Goal: Information Seeking & Learning: Check status

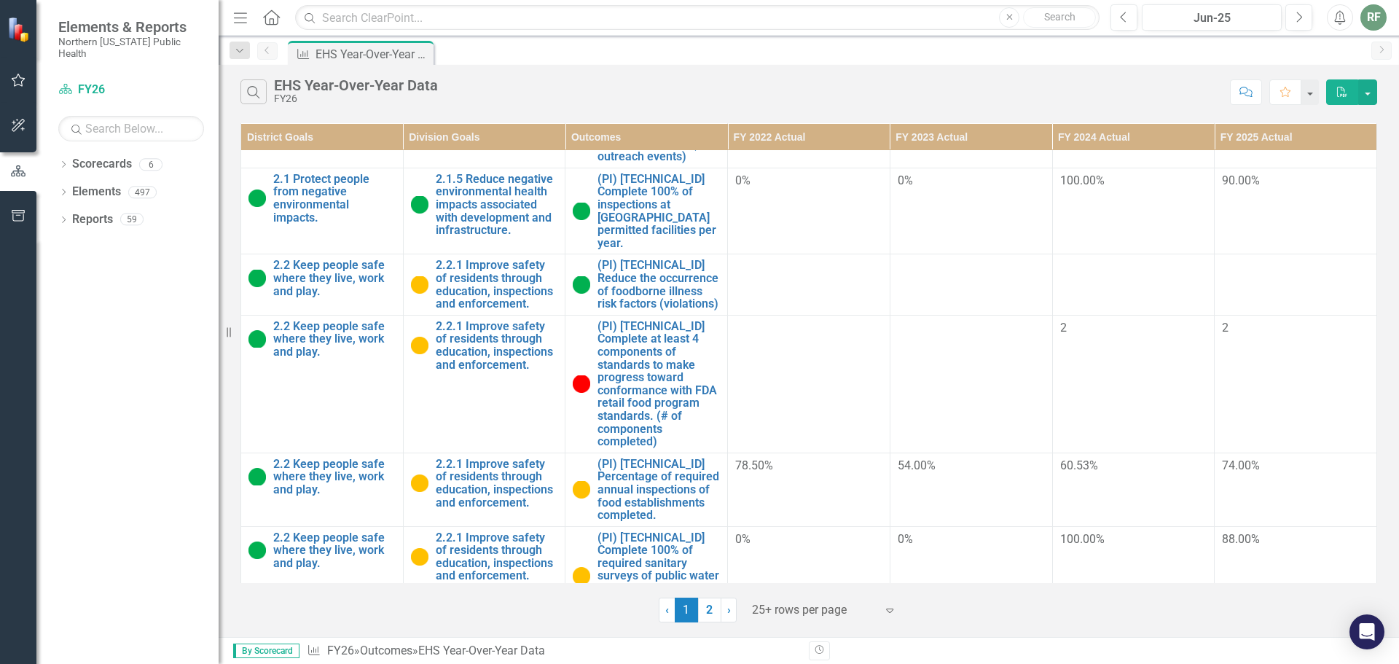
scroll to position [364, 0]
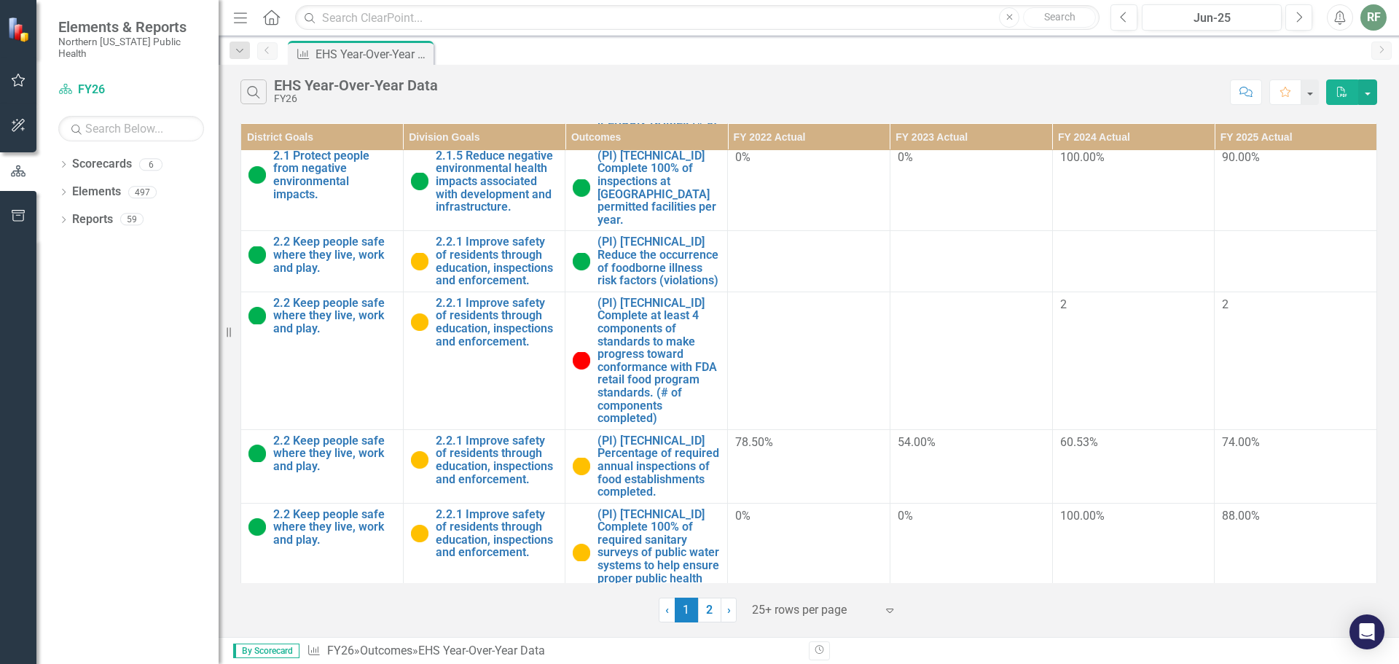
click at [1035, 358] on td at bounding box center [971, 360] width 162 height 138
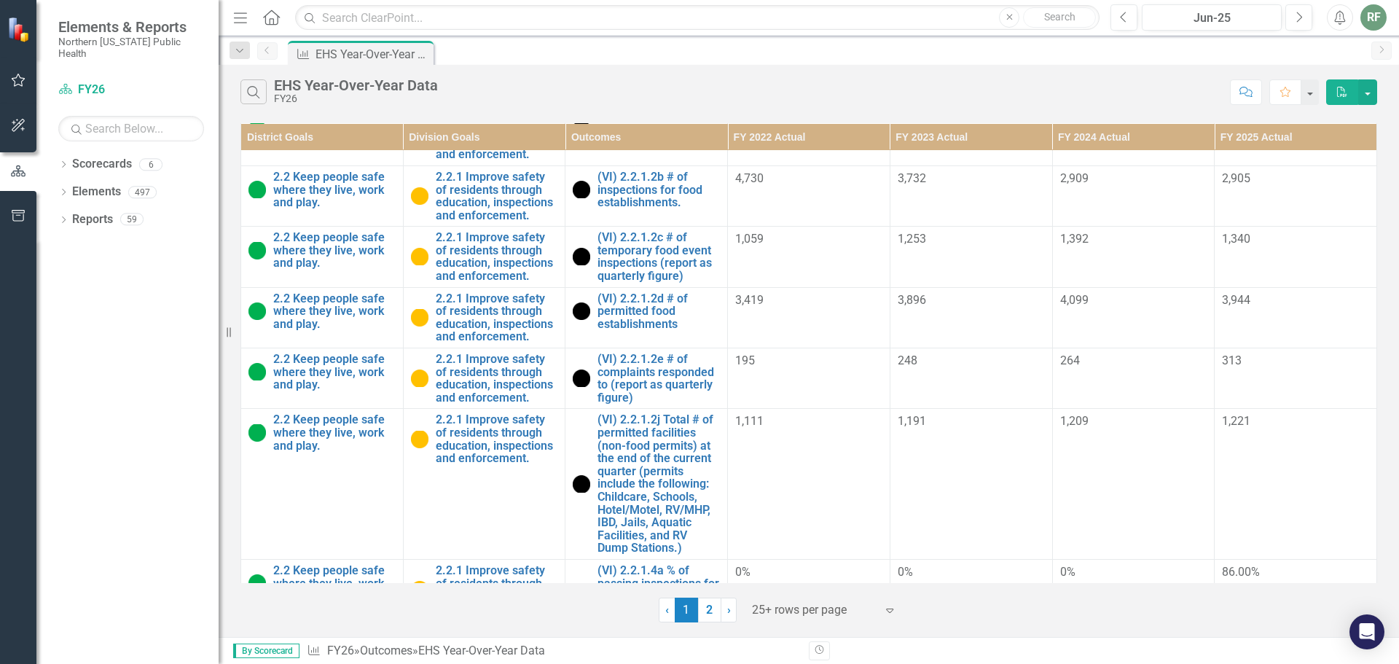
scroll to position [1613, 0]
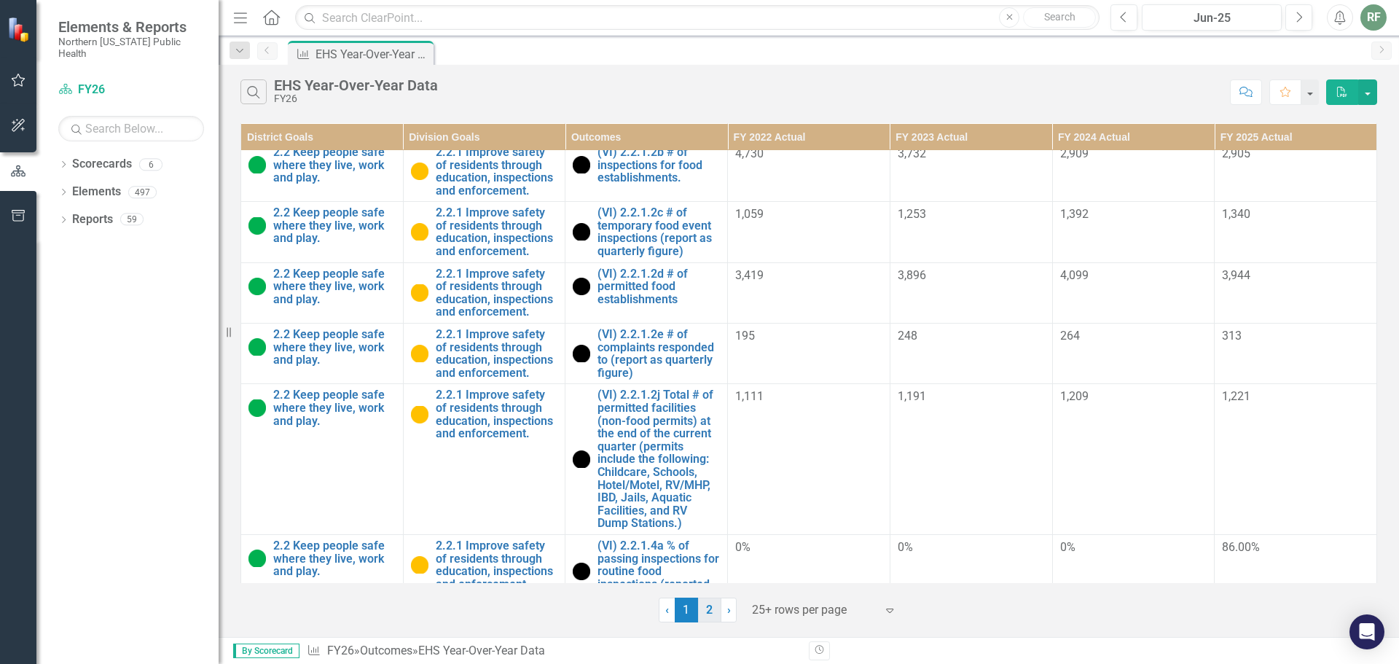
click at [707, 610] on link "2" at bounding box center [709, 609] width 23 height 25
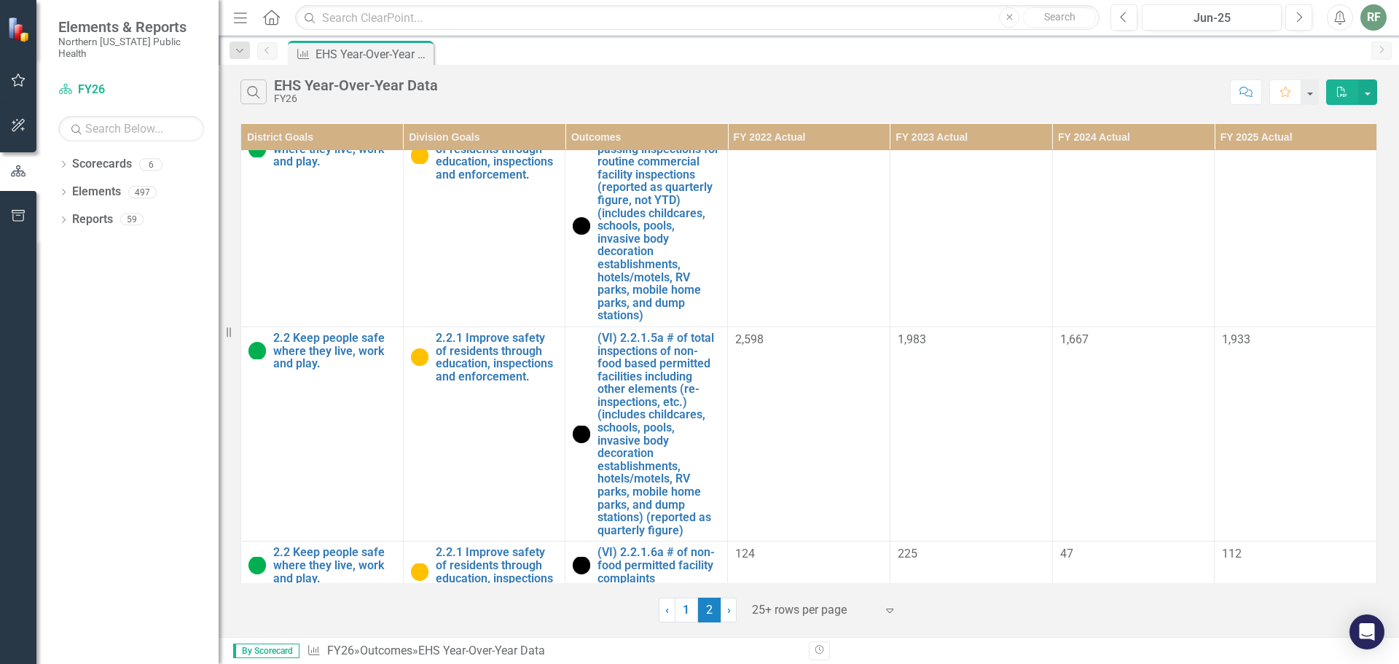
scroll to position [0, 0]
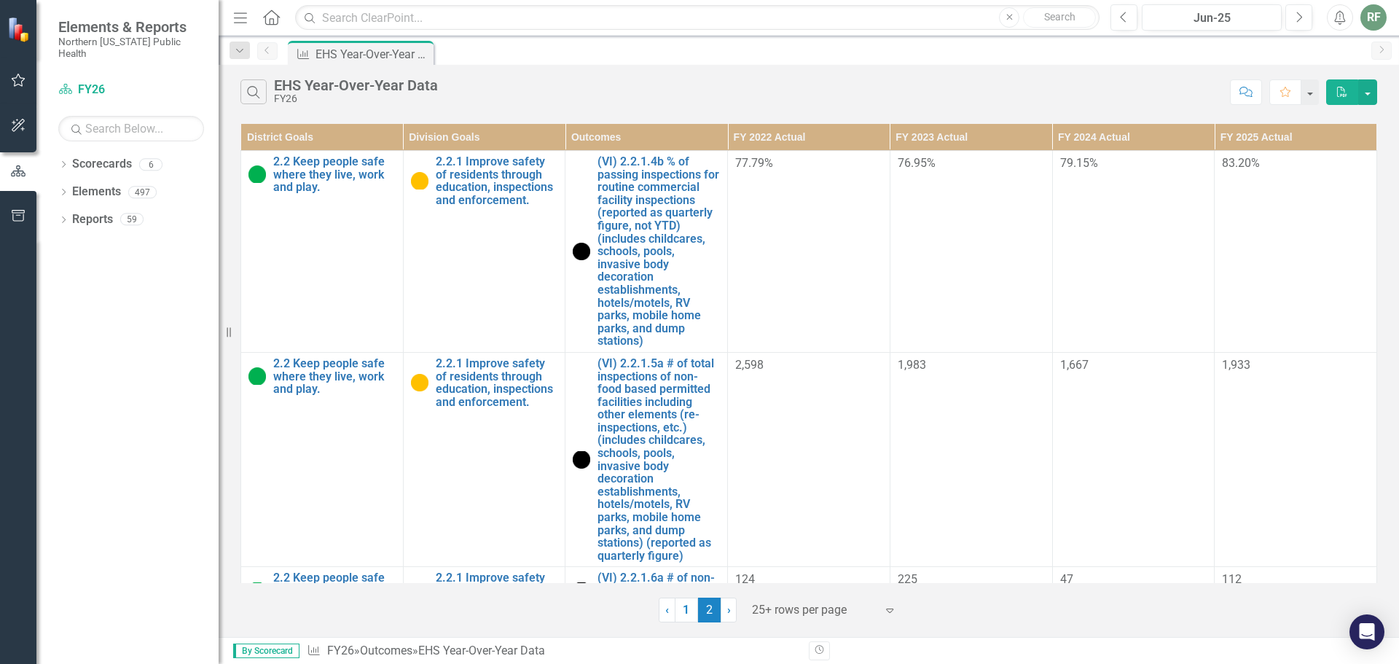
click at [894, 72] on div "Search EHS Year-Over-Year Data FY26 Comment Favorite PDF" at bounding box center [809, 88] width 1180 height 47
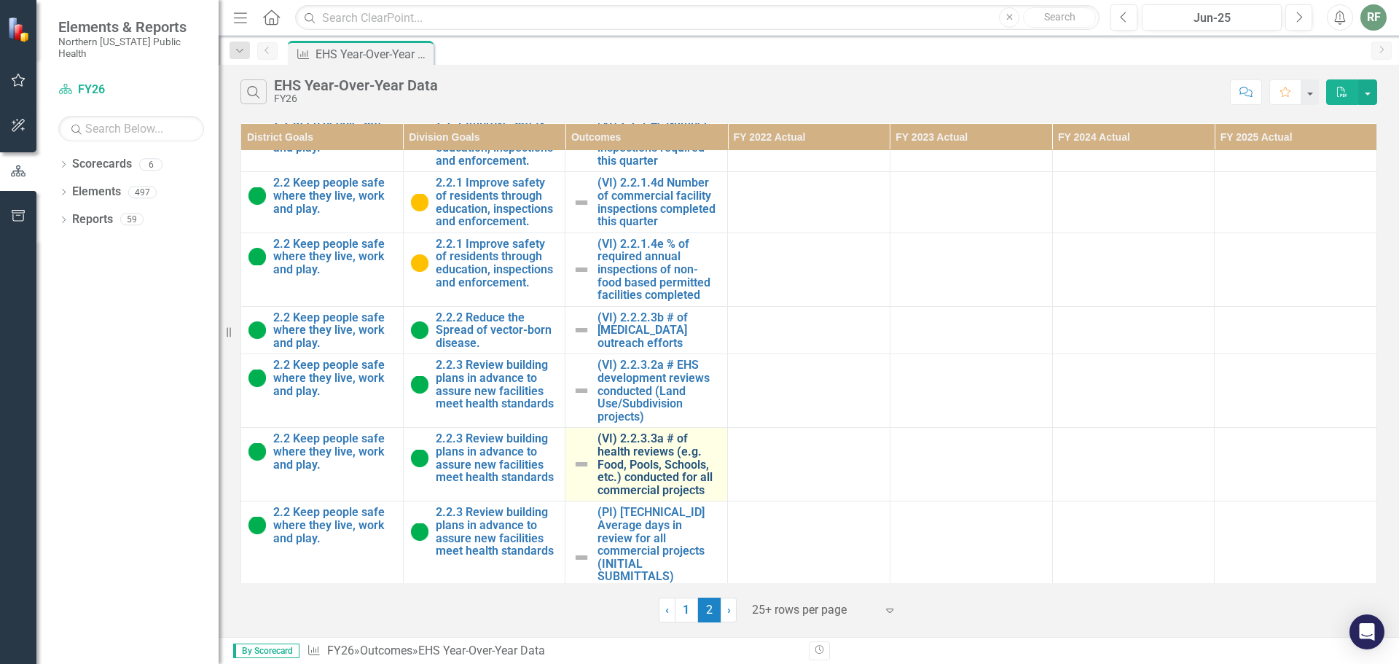
scroll to position [1415, 0]
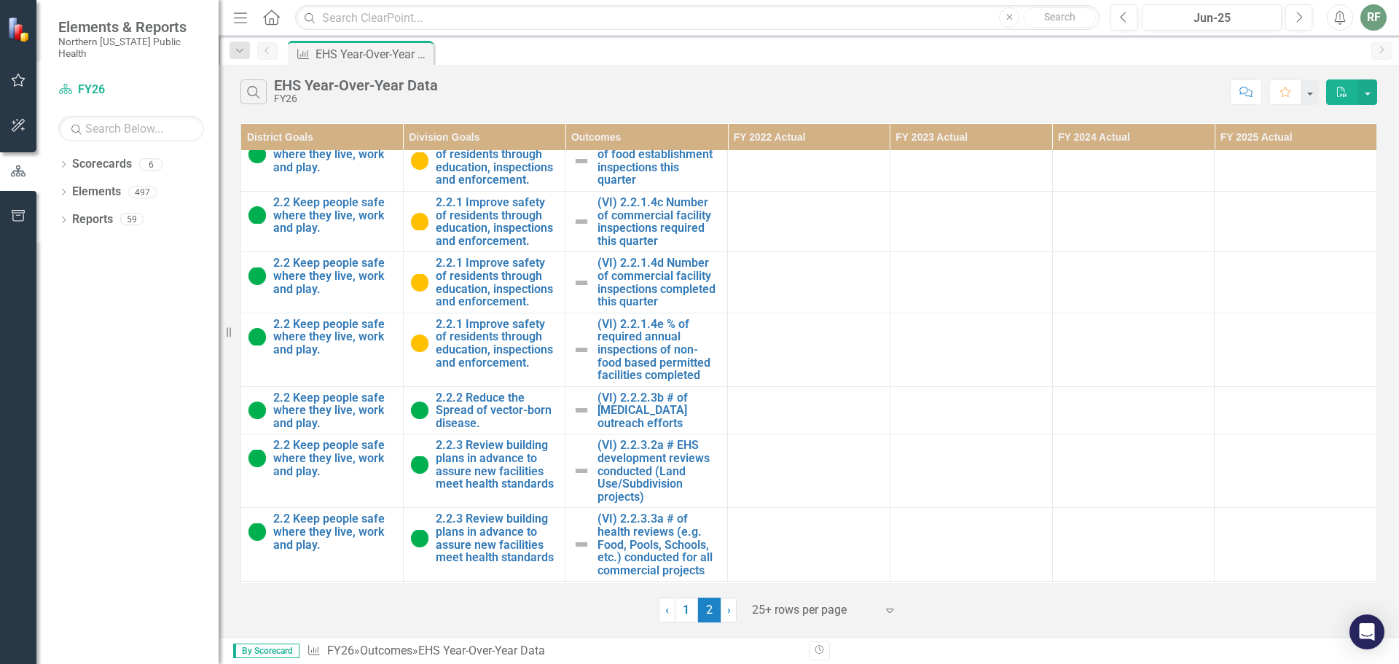
click at [701, 619] on span "2 (current)" at bounding box center [709, 609] width 23 height 25
click at [691, 616] on link "1" at bounding box center [686, 609] width 23 height 25
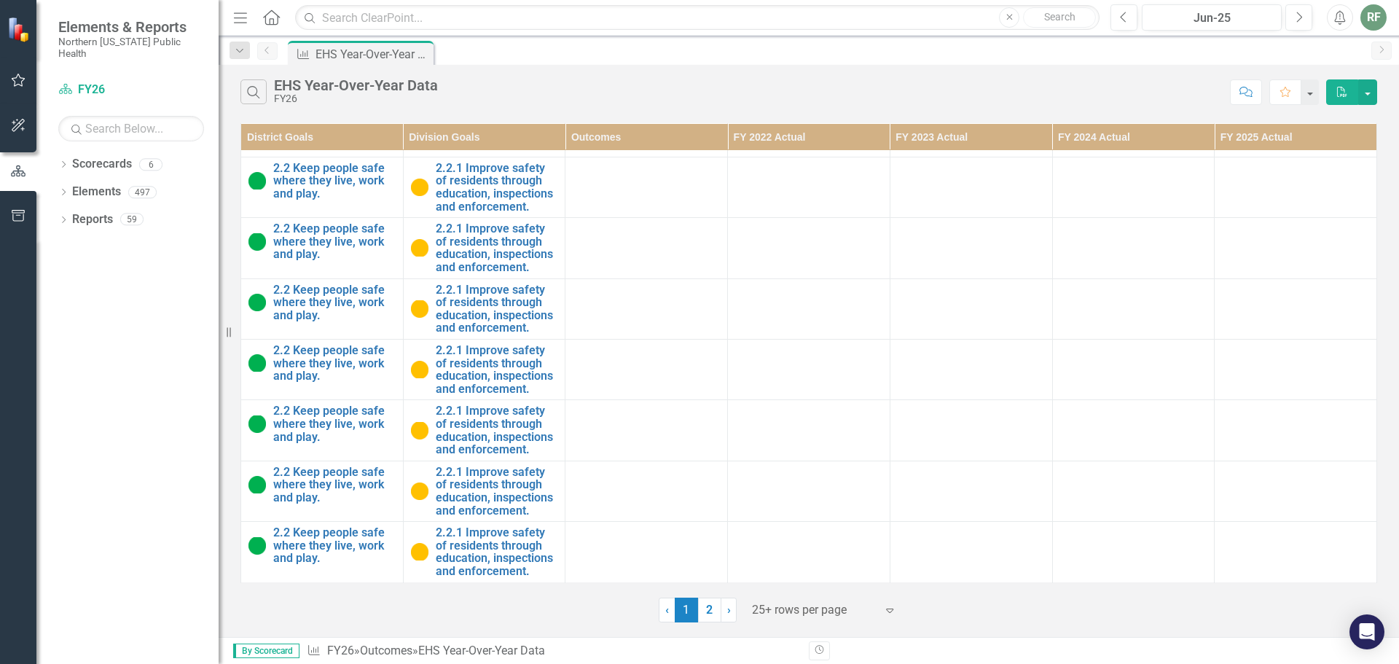
scroll to position [0, 0]
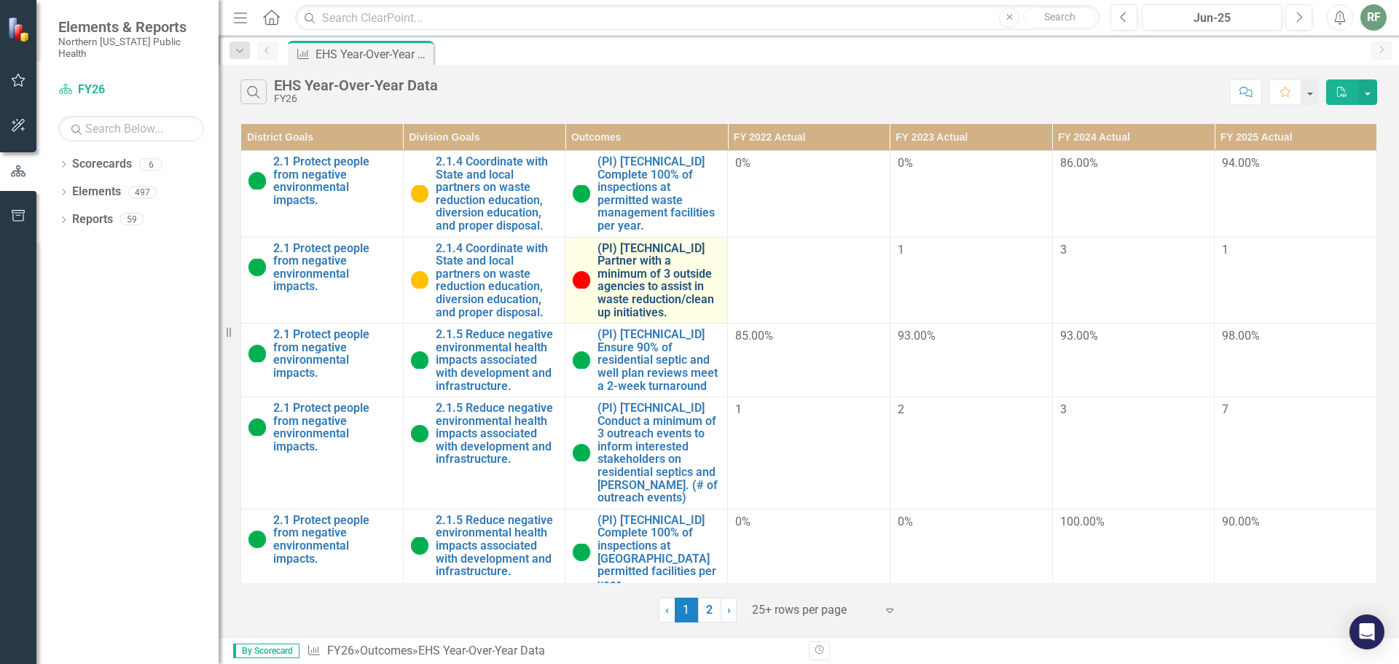
click at [657, 282] on link "(PI) [TECHNICAL_ID] Partner with a minimum of 3 outside agencies to assist in w…" at bounding box center [658, 280] width 122 height 77
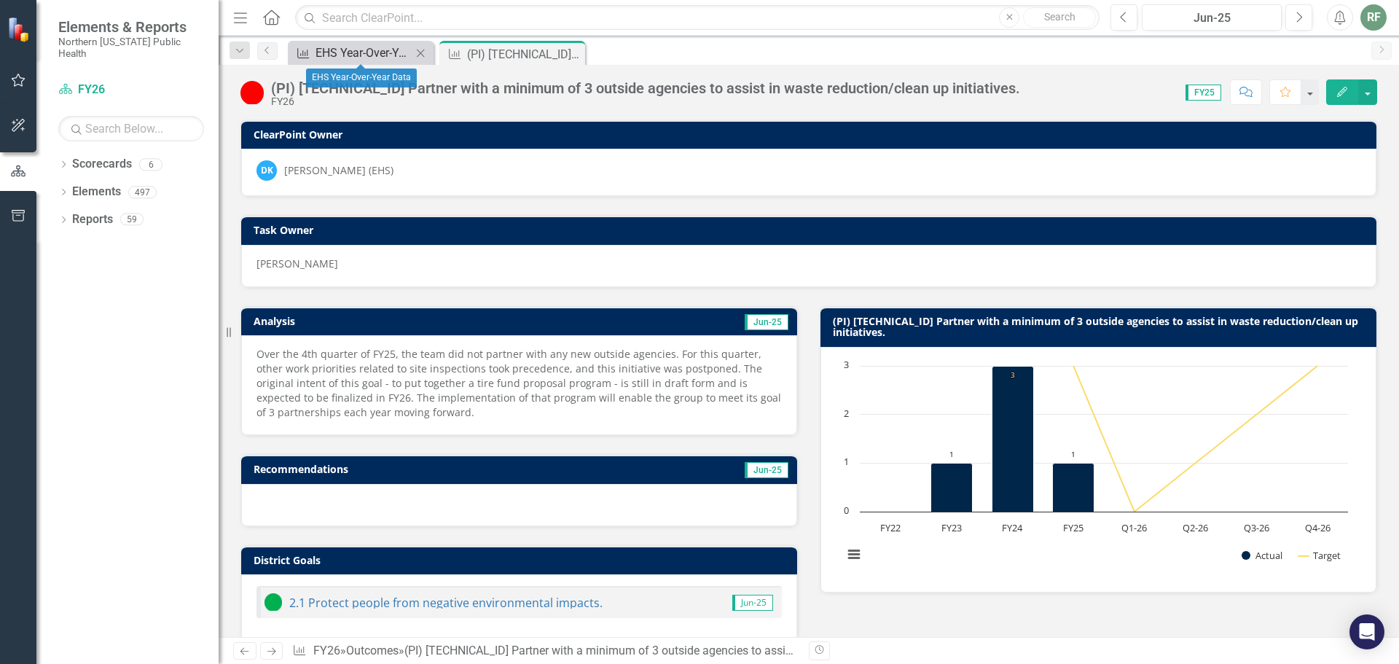
click at [355, 58] on div "EHS Year-Over-Year Data" at bounding box center [364, 53] width 96 height 18
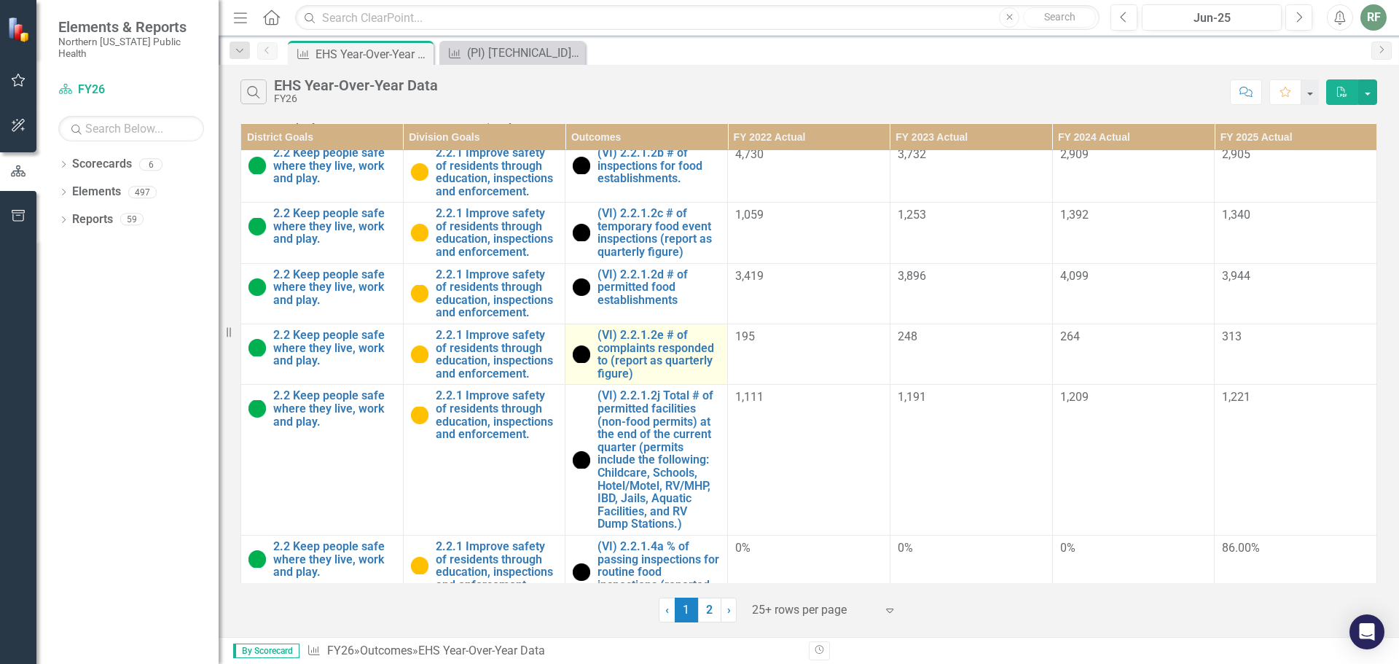
scroll to position [1613, 0]
click at [714, 608] on link "2" at bounding box center [709, 609] width 23 height 25
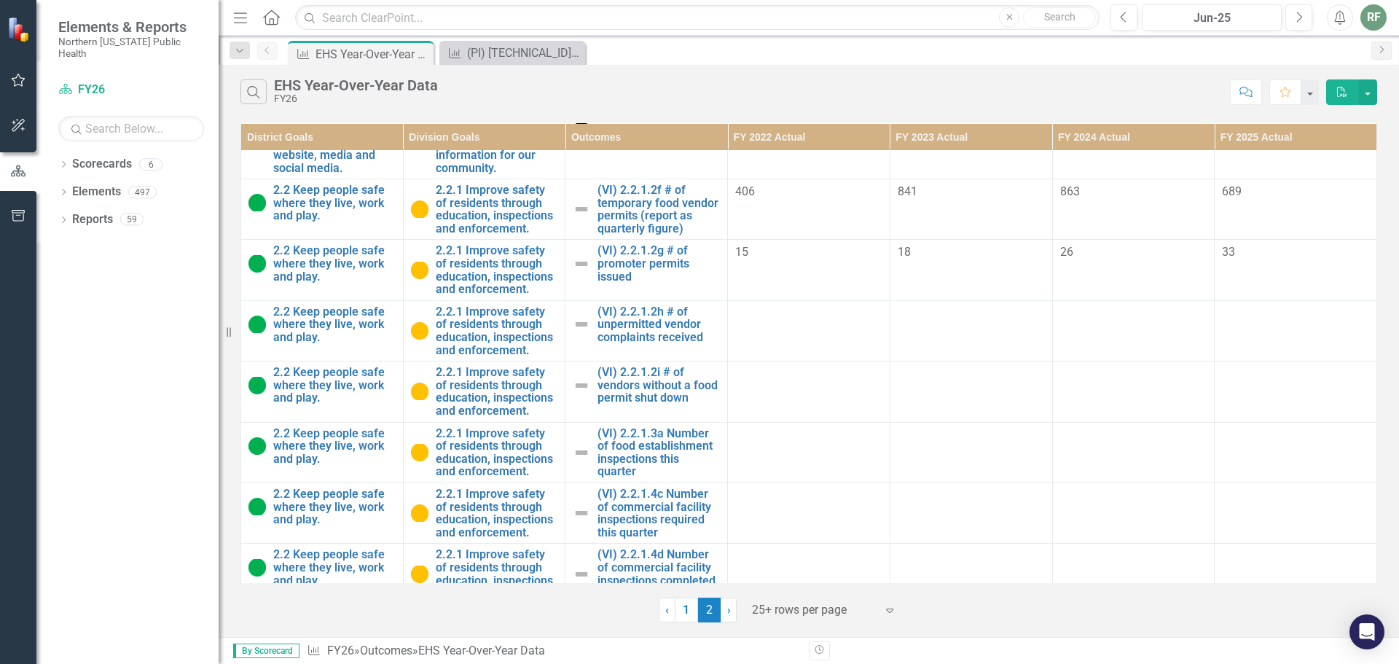
scroll to position [614, 0]
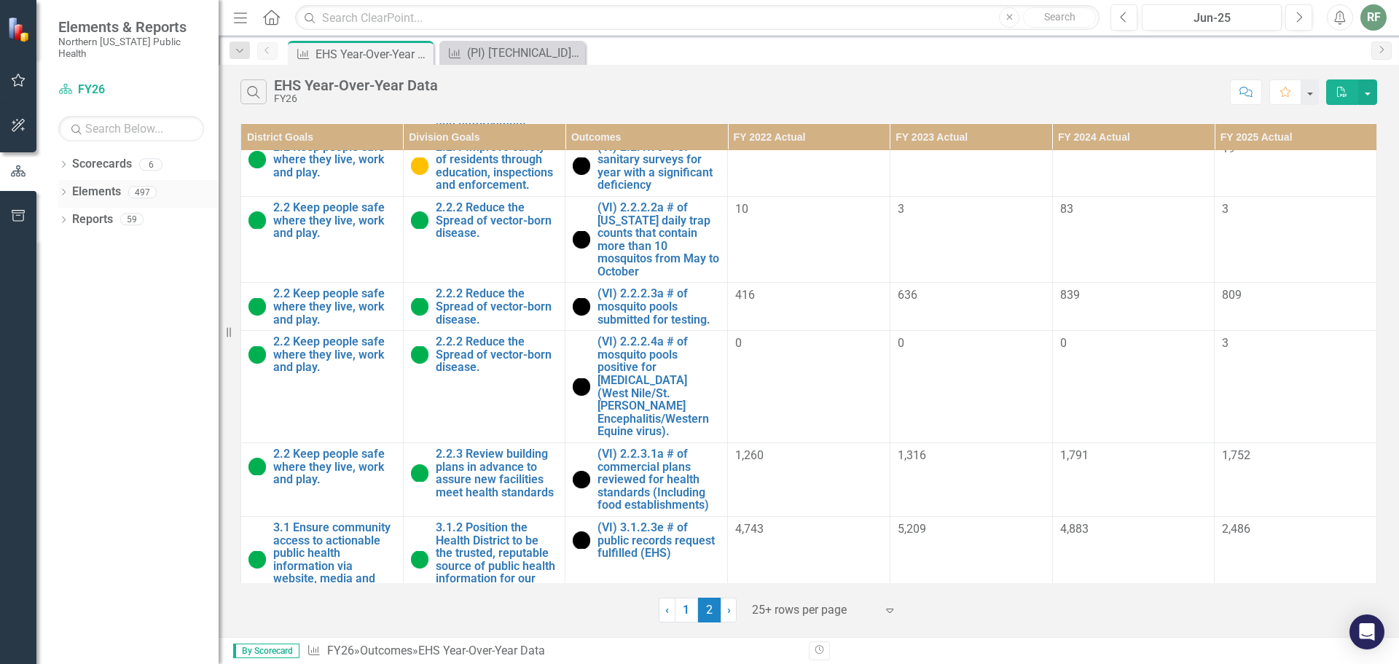
click at [63, 189] on icon "Dropdown" at bounding box center [63, 193] width 10 height 8
click at [63, 187] on icon "Dropdown" at bounding box center [62, 192] width 8 height 10
click at [65, 217] on icon "Dropdown" at bounding box center [63, 221] width 10 height 8
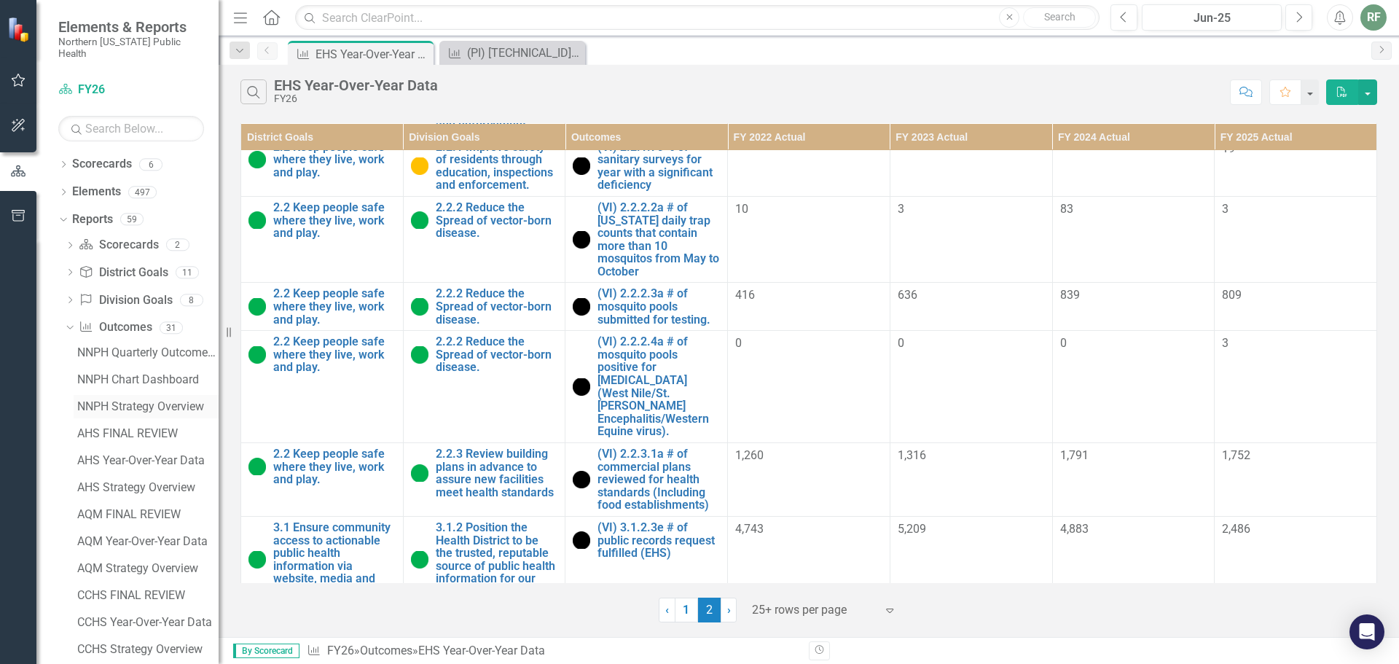
scroll to position [146, 0]
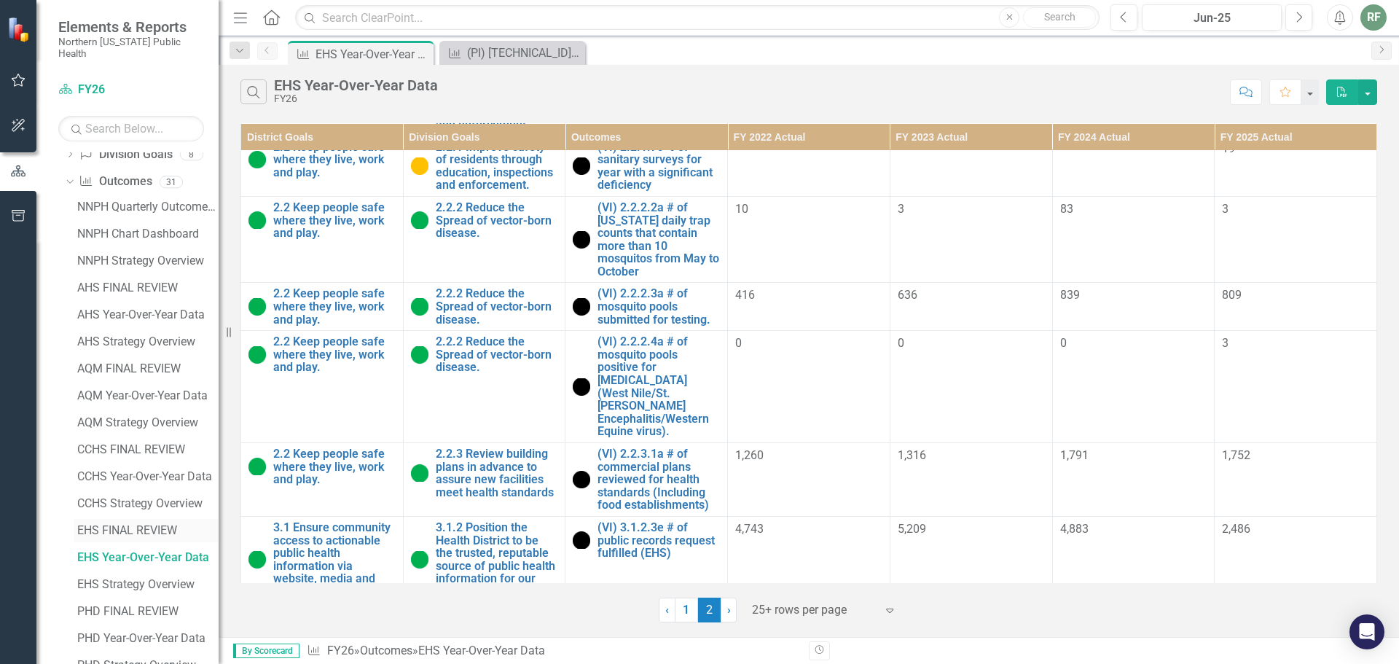
click at [136, 524] on div "EHS FINAL REVIEW" at bounding box center [147, 530] width 141 height 13
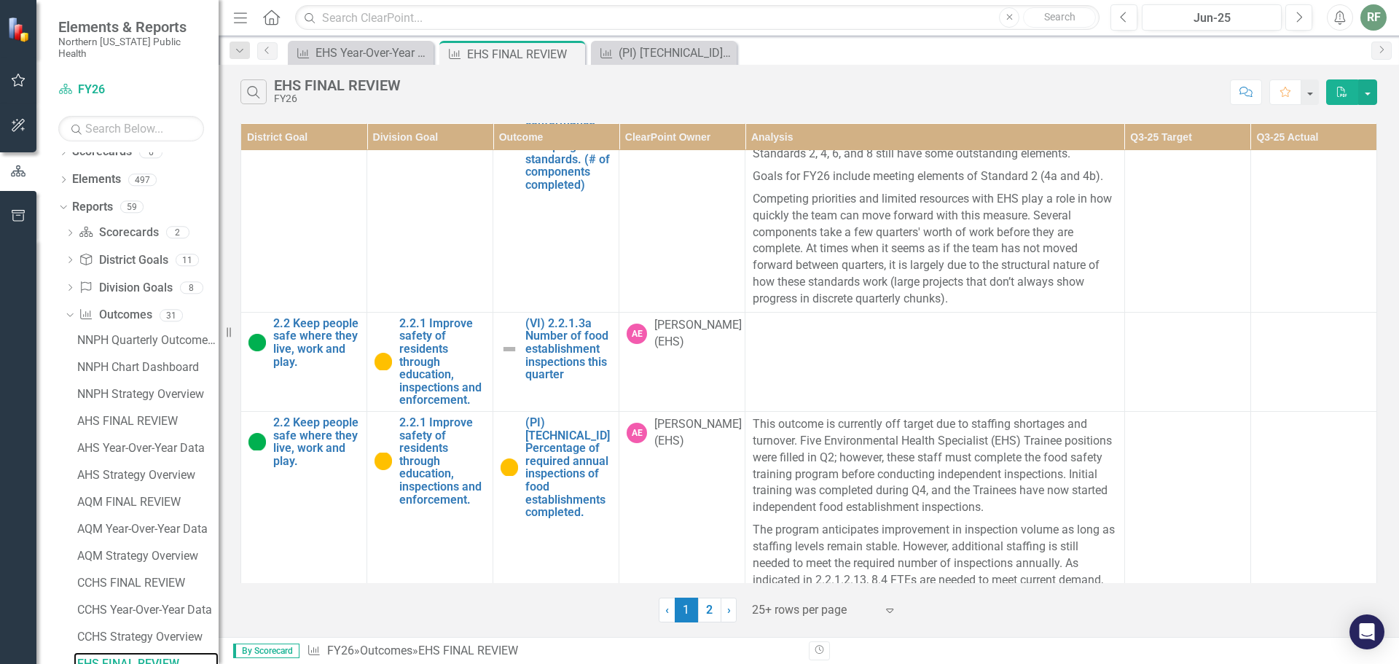
scroll to position [3000, 0]
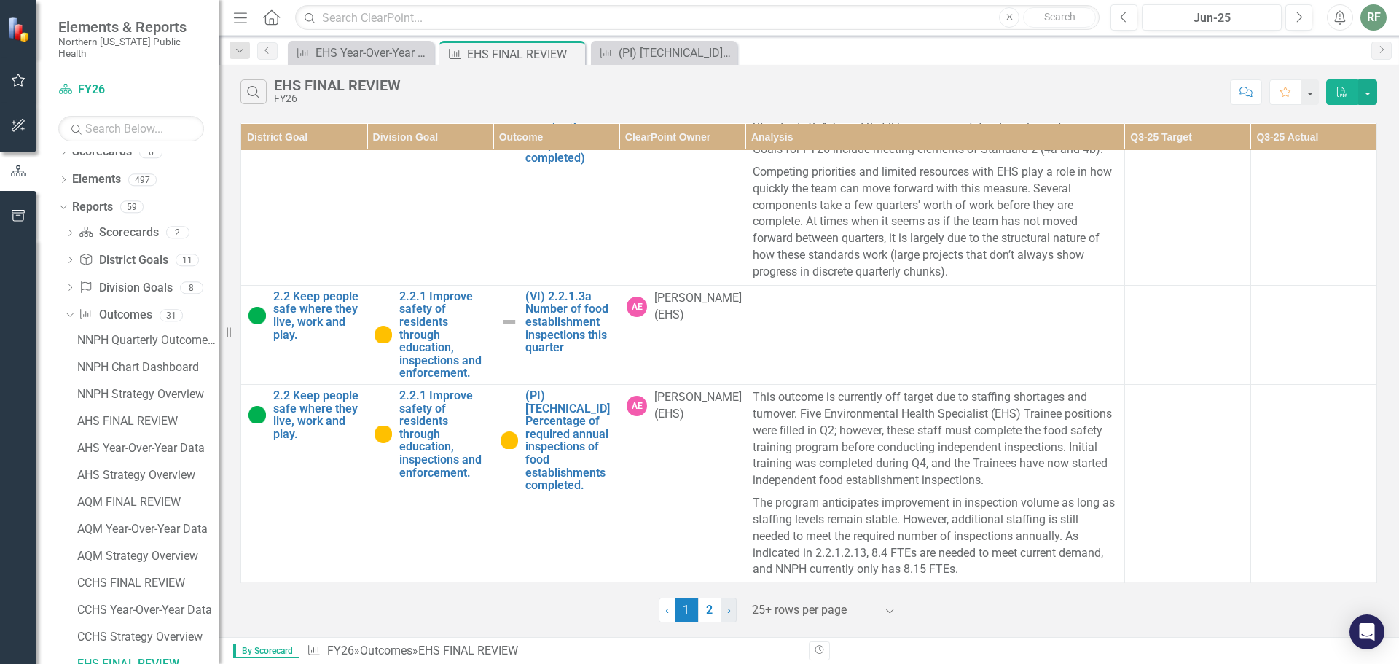
click at [727, 612] on span "›" at bounding box center [729, 610] width 4 height 14
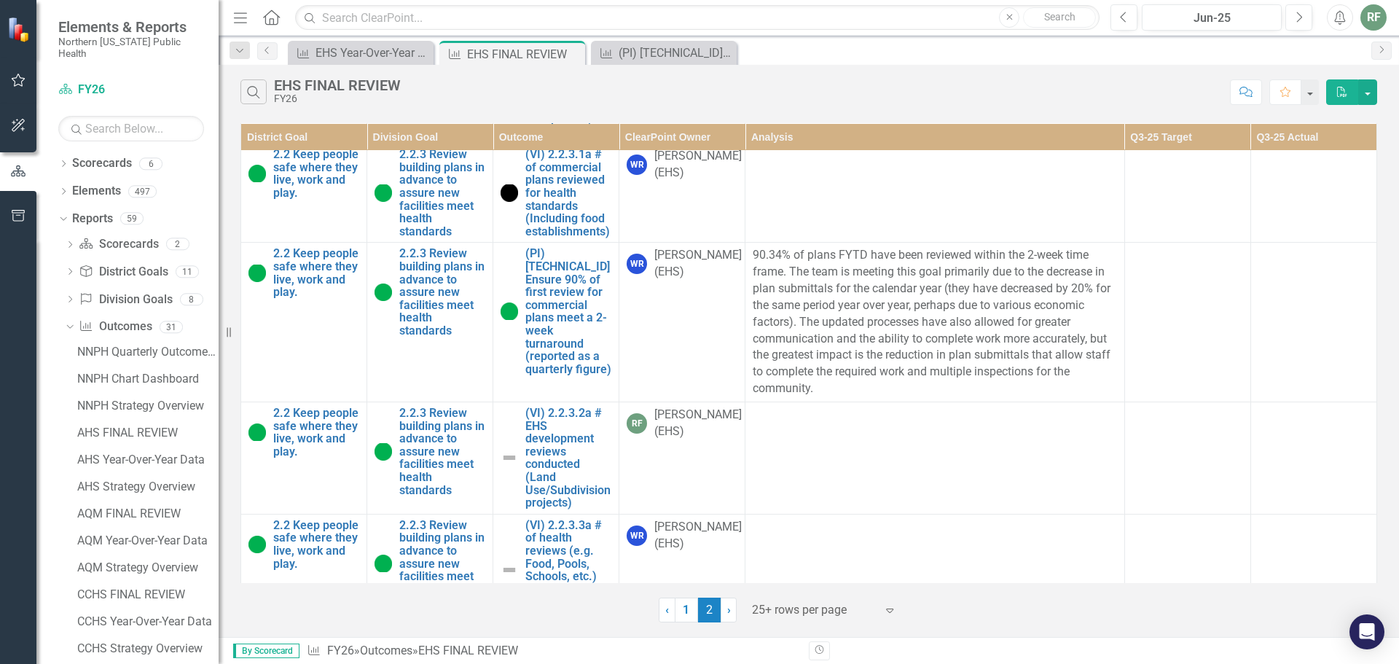
scroll to position [0, 0]
click at [170, 346] on div "NNPH Quarterly Outcomes Report" at bounding box center [147, 352] width 141 height 13
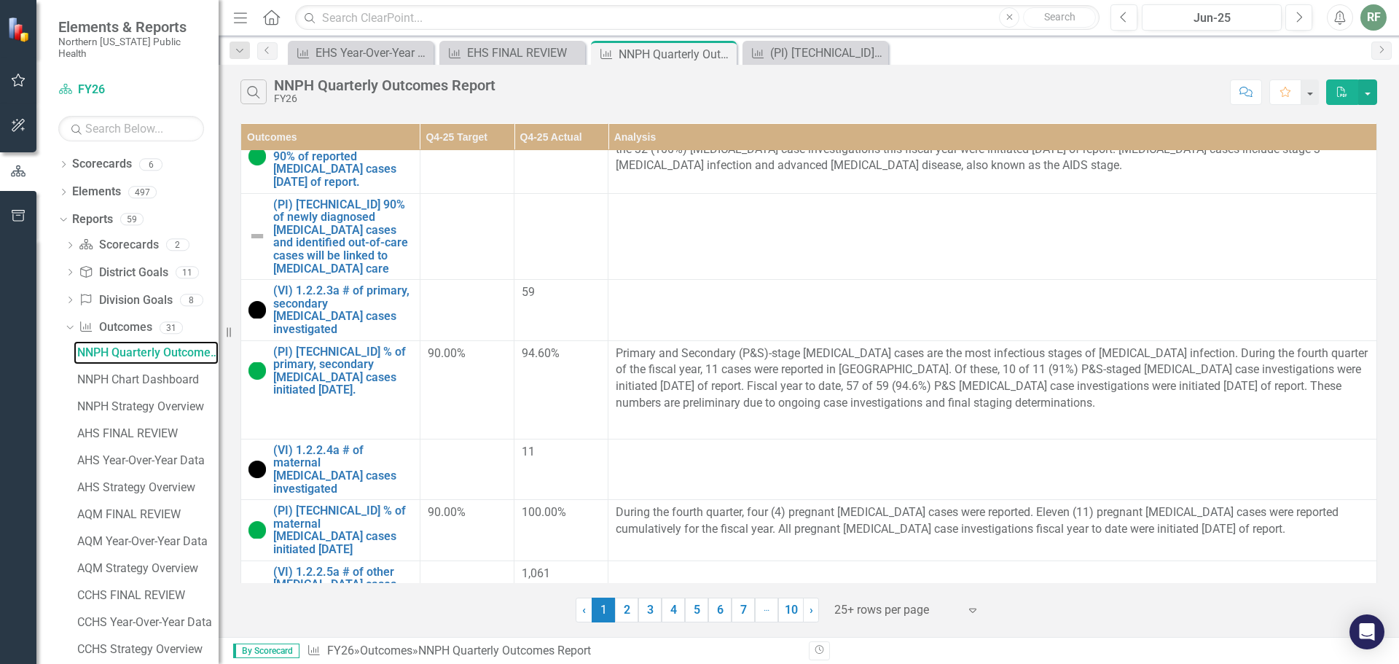
scroll to position [1964, 0]
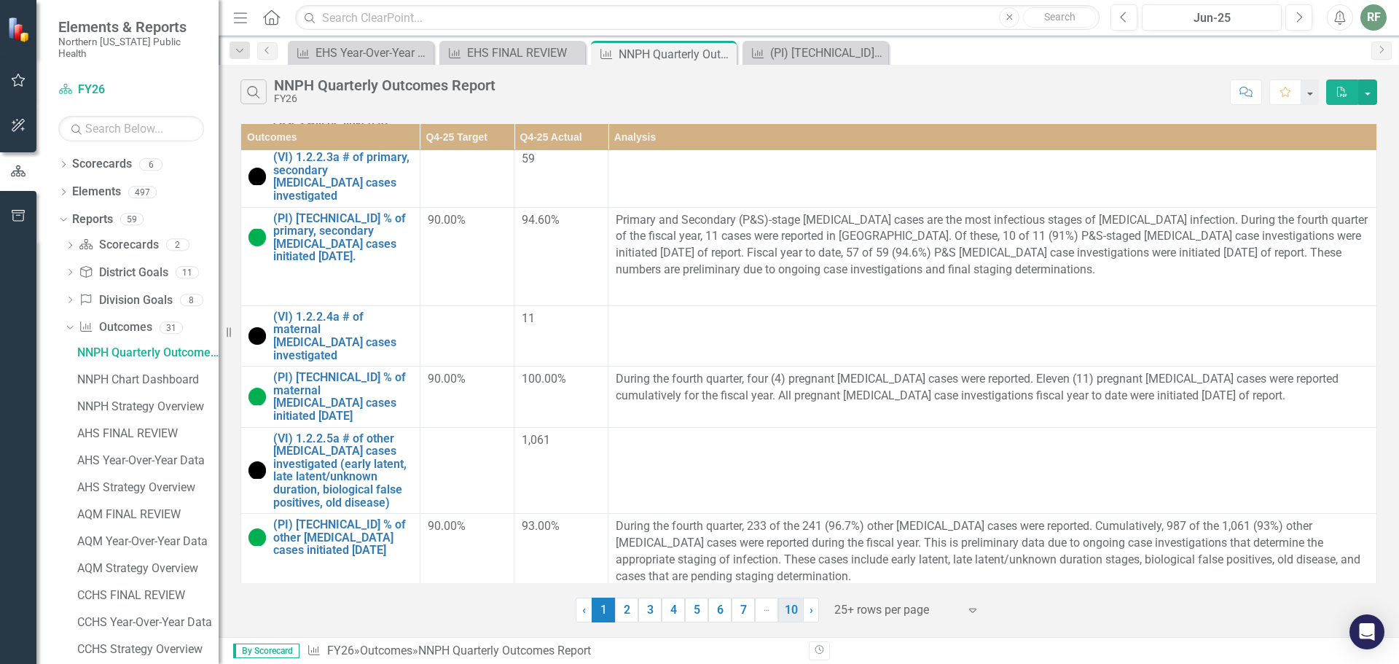
click at [790, 611] on link "10" at bounding box center [791, 609] width 26 height 25
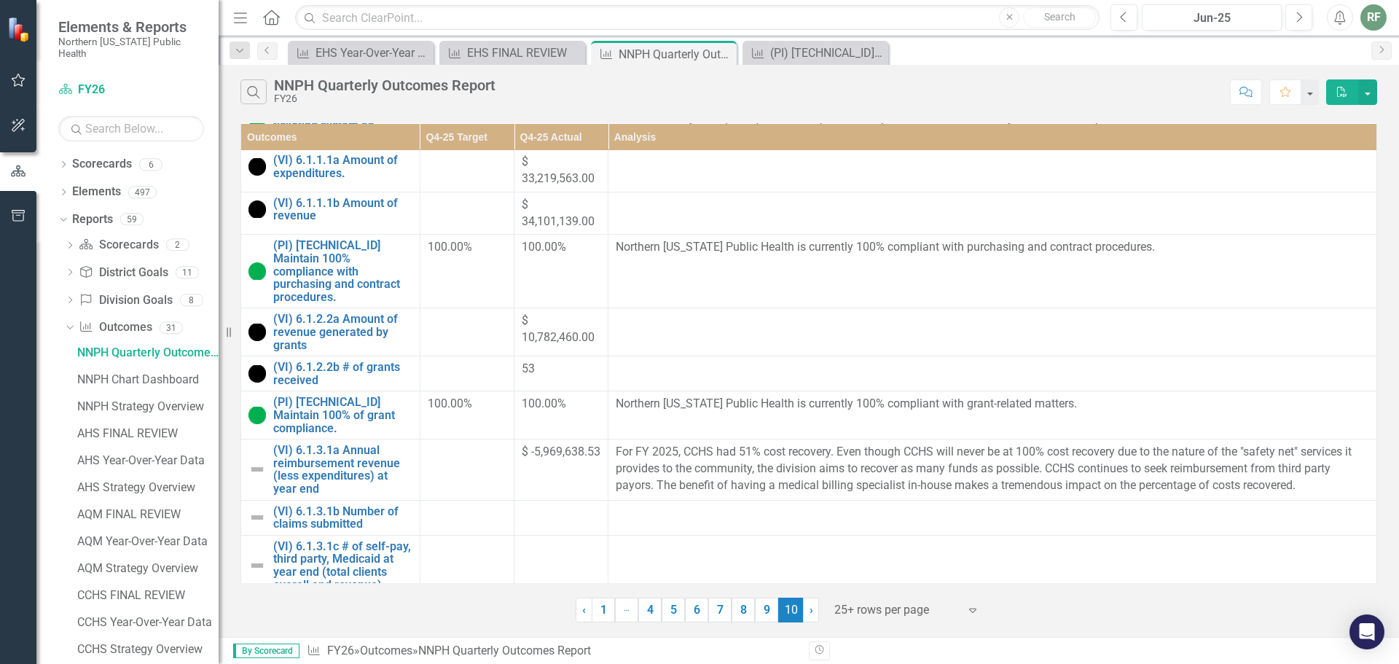
scroll to position [345, 0]
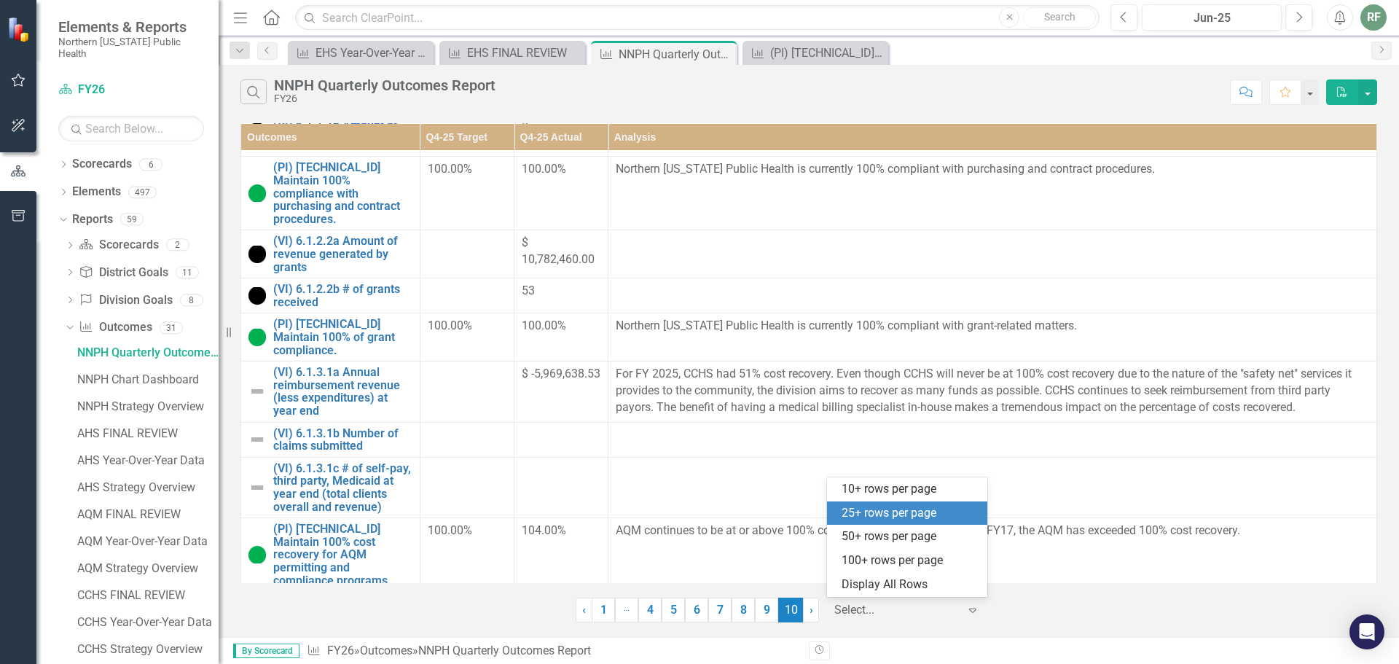
click at [973, 613] on icon "Expand" at bounding box center [972, 610] width 15 height 12
click at [946, 595] on div "Display All Rows" at bounding box center [907, 585] width 160 height 24
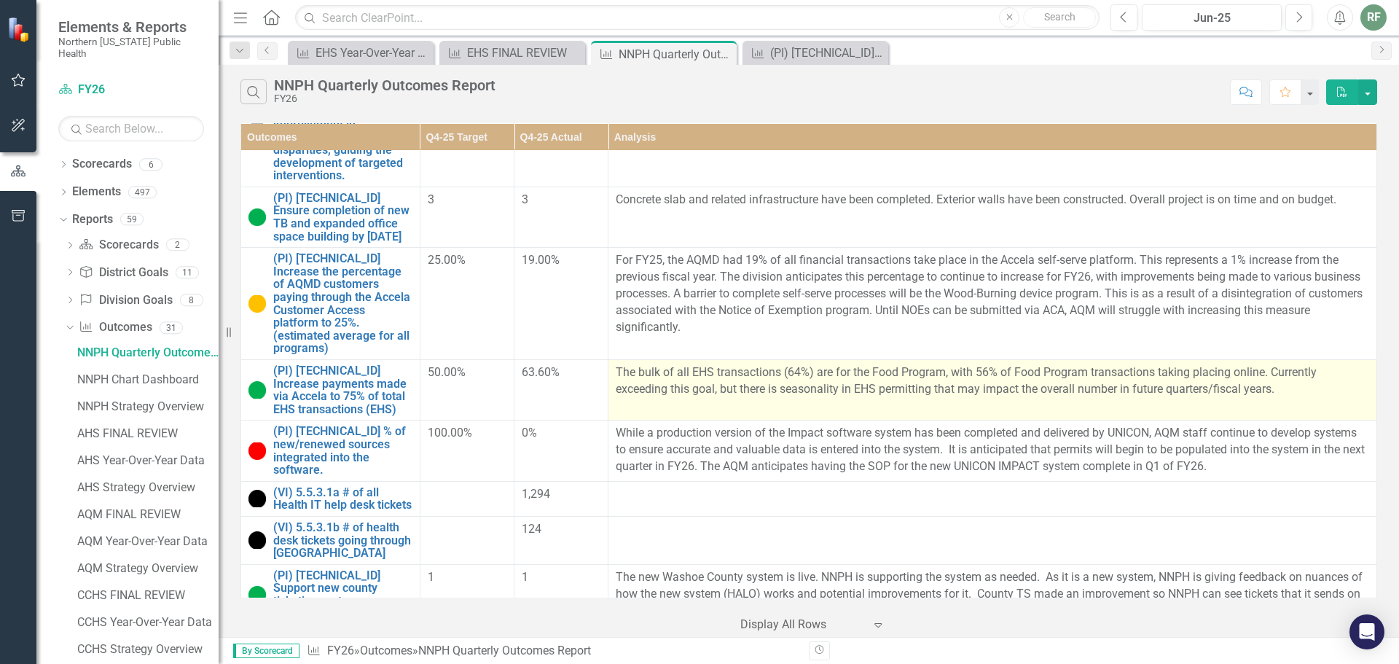
scroll to position [19491, 0]
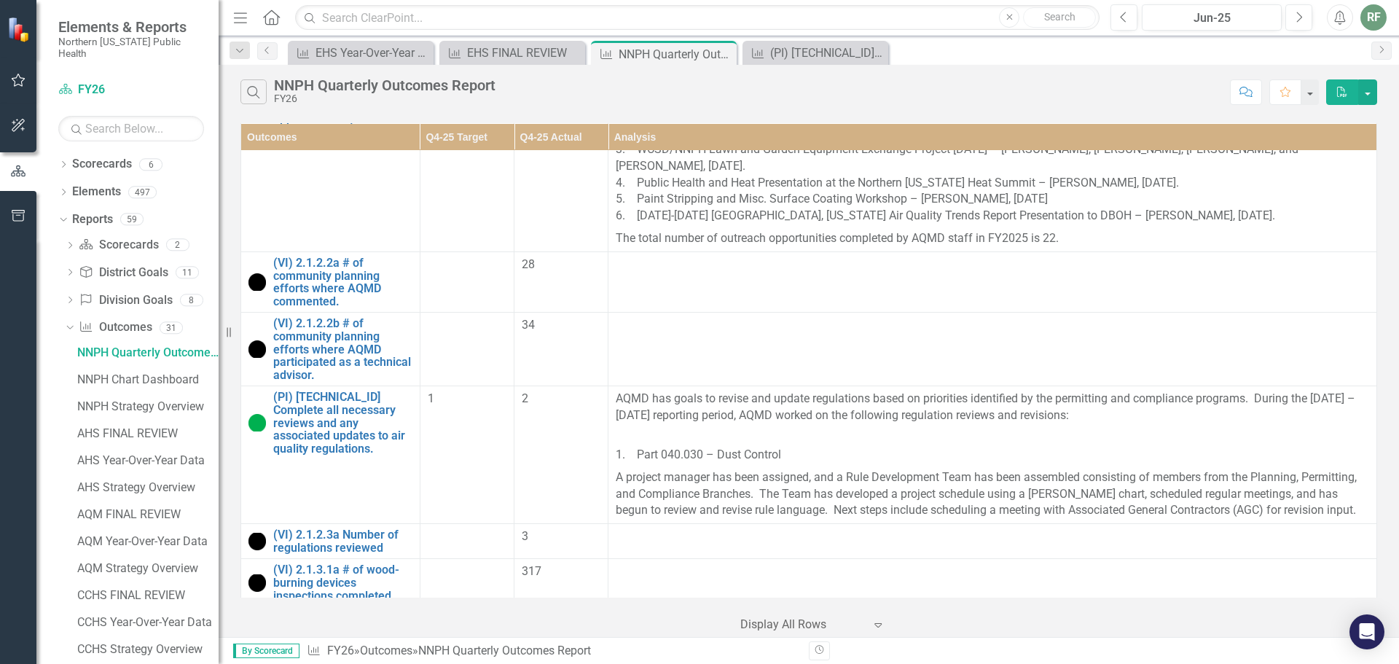
scroll to position [5574, 0]
